Goal: Navigation & Orientation: Find specific page/section

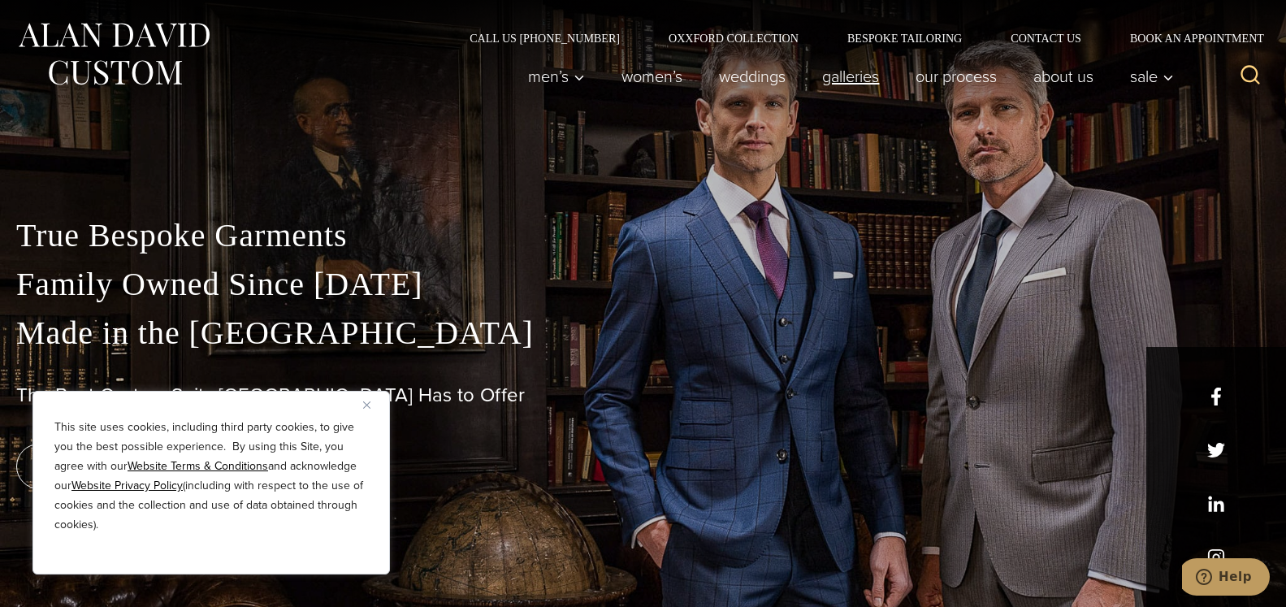
click at [854, 78] on link "Galleries" at bounding box center [850, 76] width 93 height 32
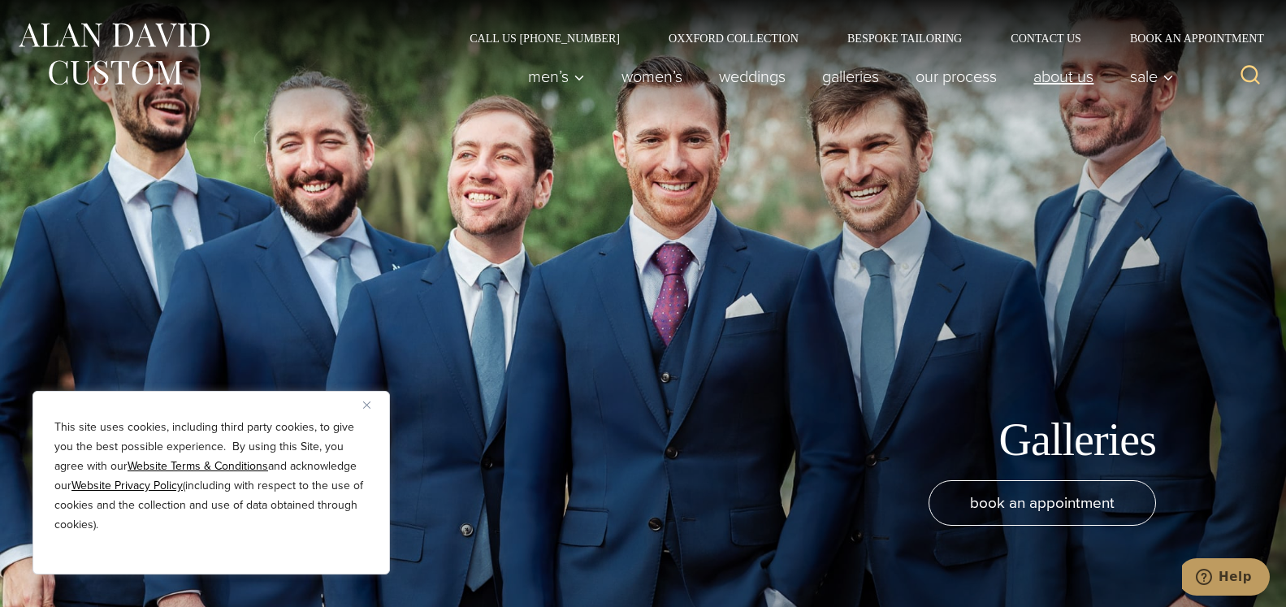
click at [1060, 76] on link "About Us" at bounding box center [1064, 76] width 97 height 32
